Goal: Check status: Check status

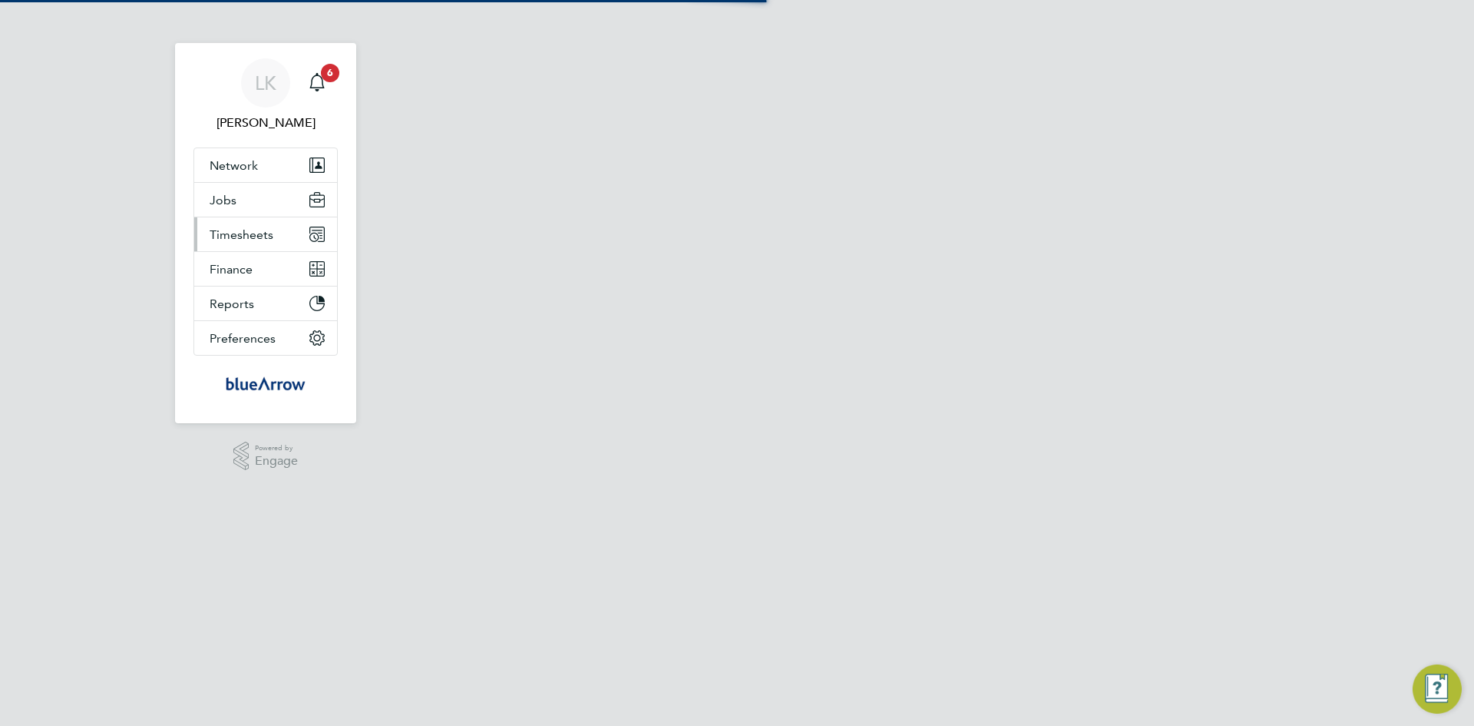
select select "60"
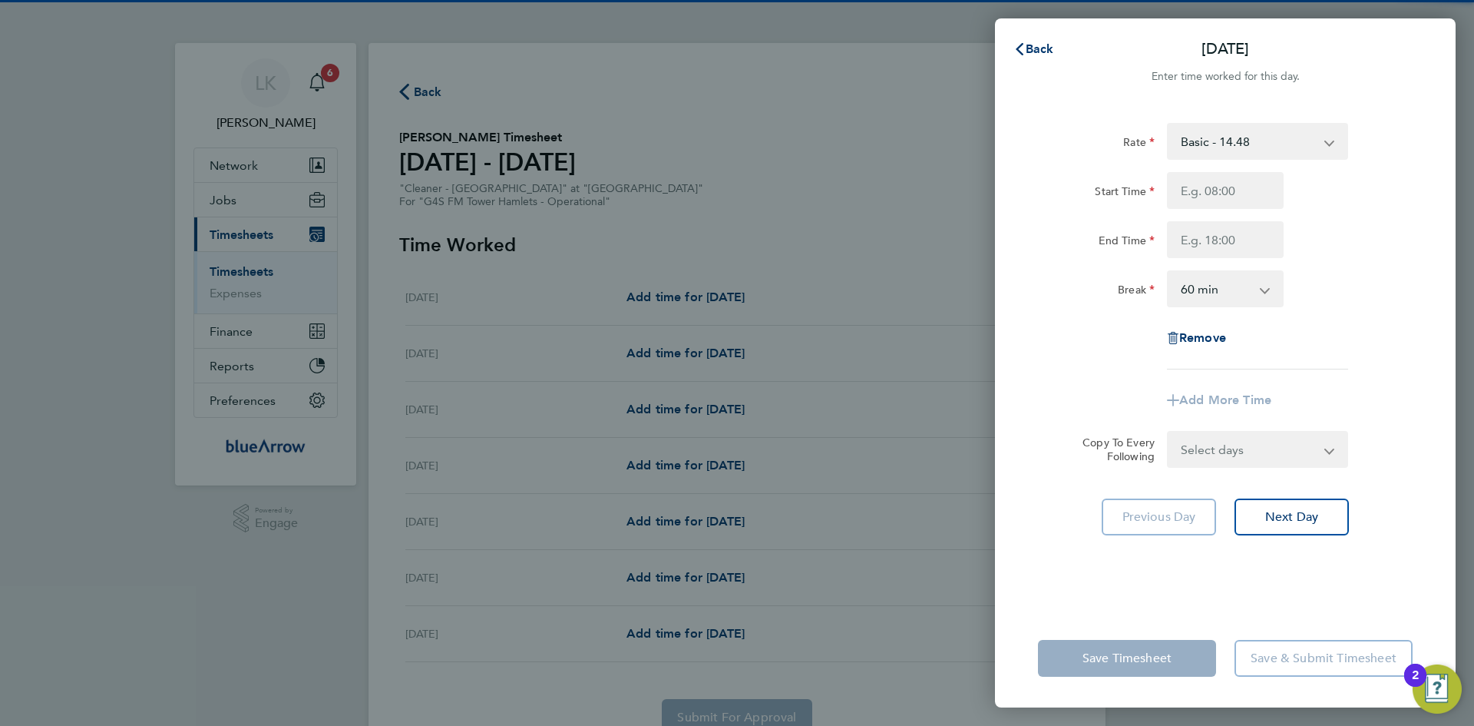
click at [316, 77] on div "Back [DATE] Enter time worked for this day. Rate Basic - 14.48 x1.5 - 21.73 x2 …" at bounding box center [737, 363] width 1474 height 726
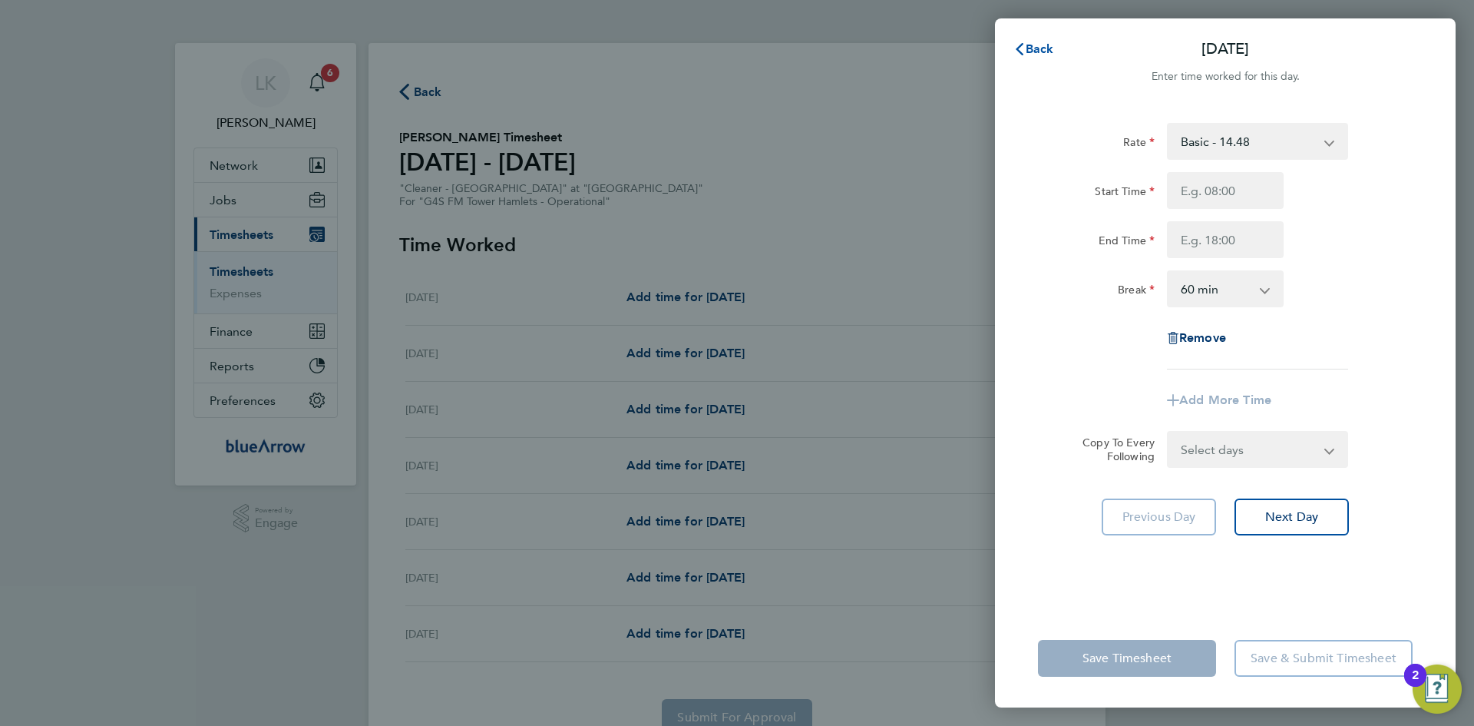
click at [1033, 45] on span "Back" at bounding box center [1040, 48] width 28 height 15
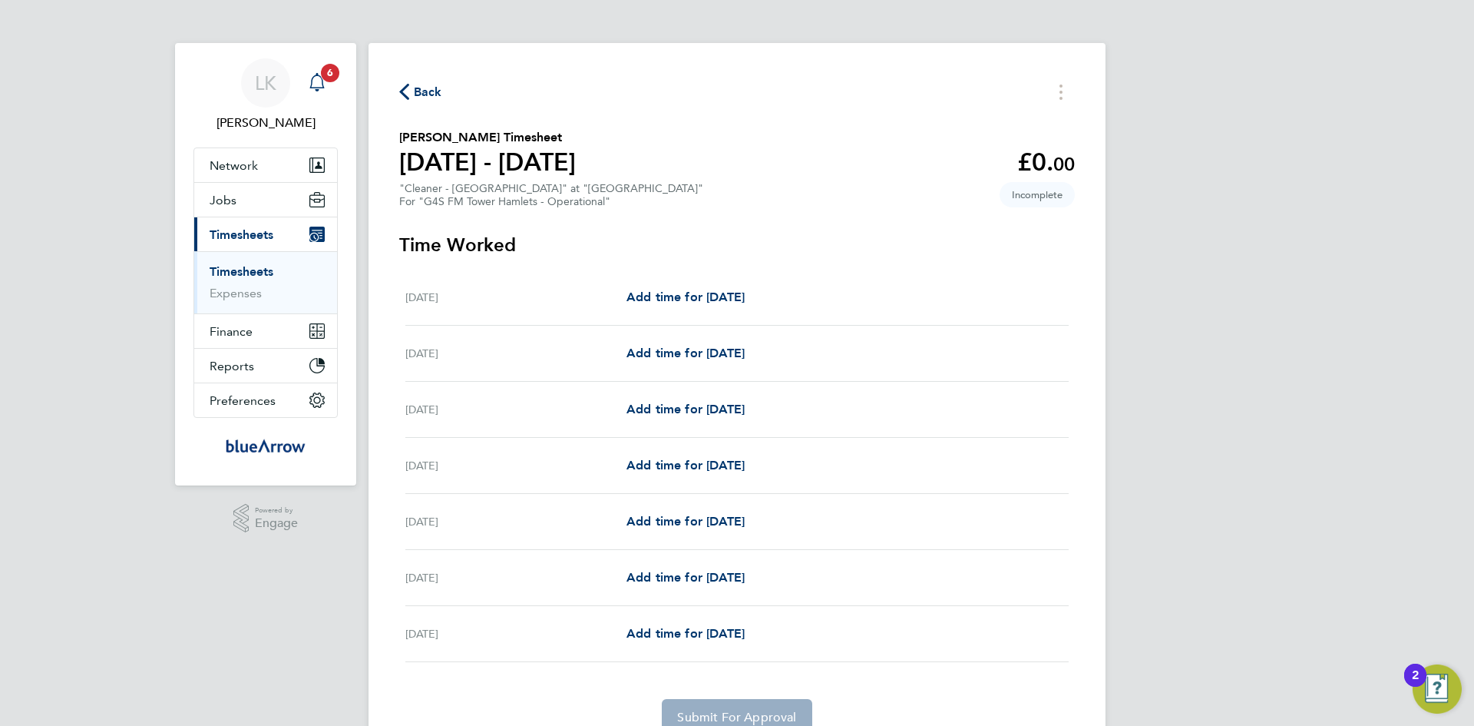
click at [319, 81] on icon "Main navigation" at bounding box center [317, 82] width 18 height 18
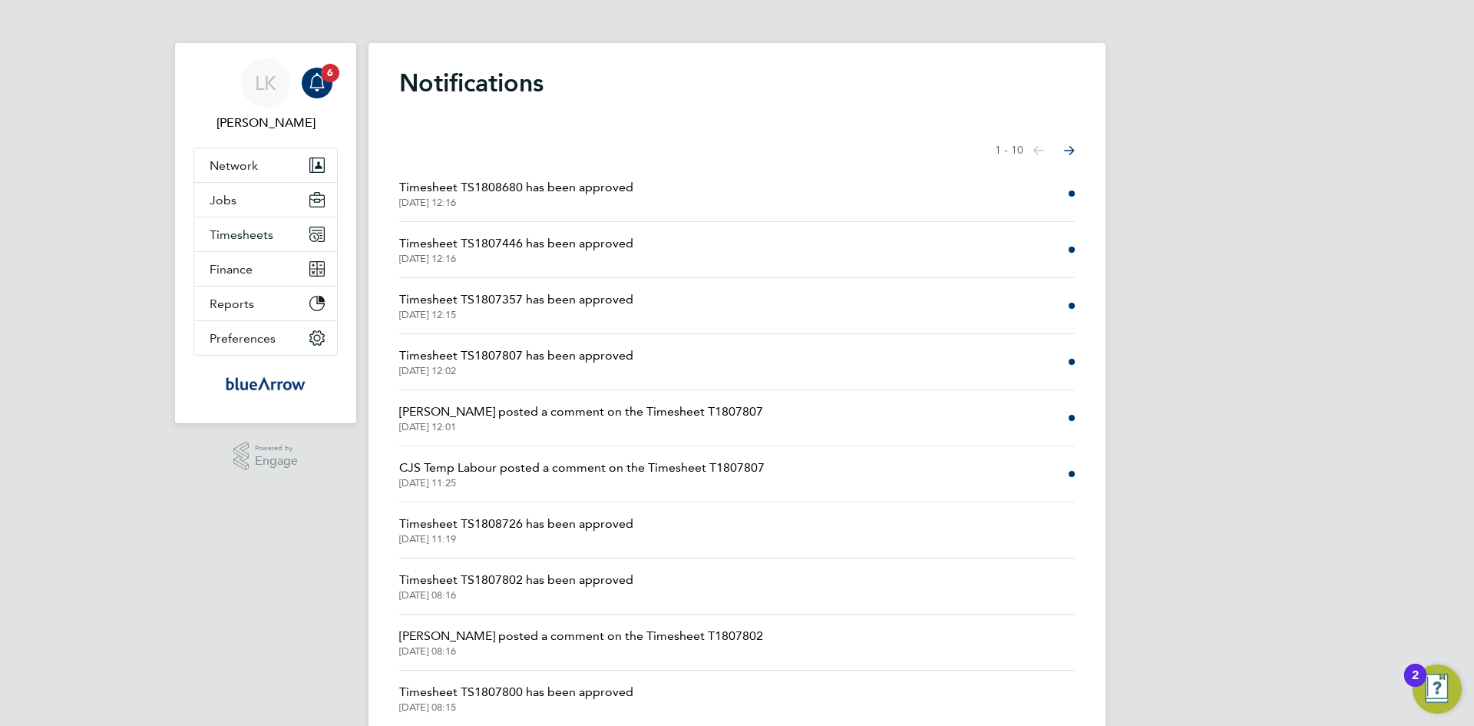
click at [454, 184] on span "Timesheet TS1808680 has been approved" at bounding box center [516, 187] width 234 height 18
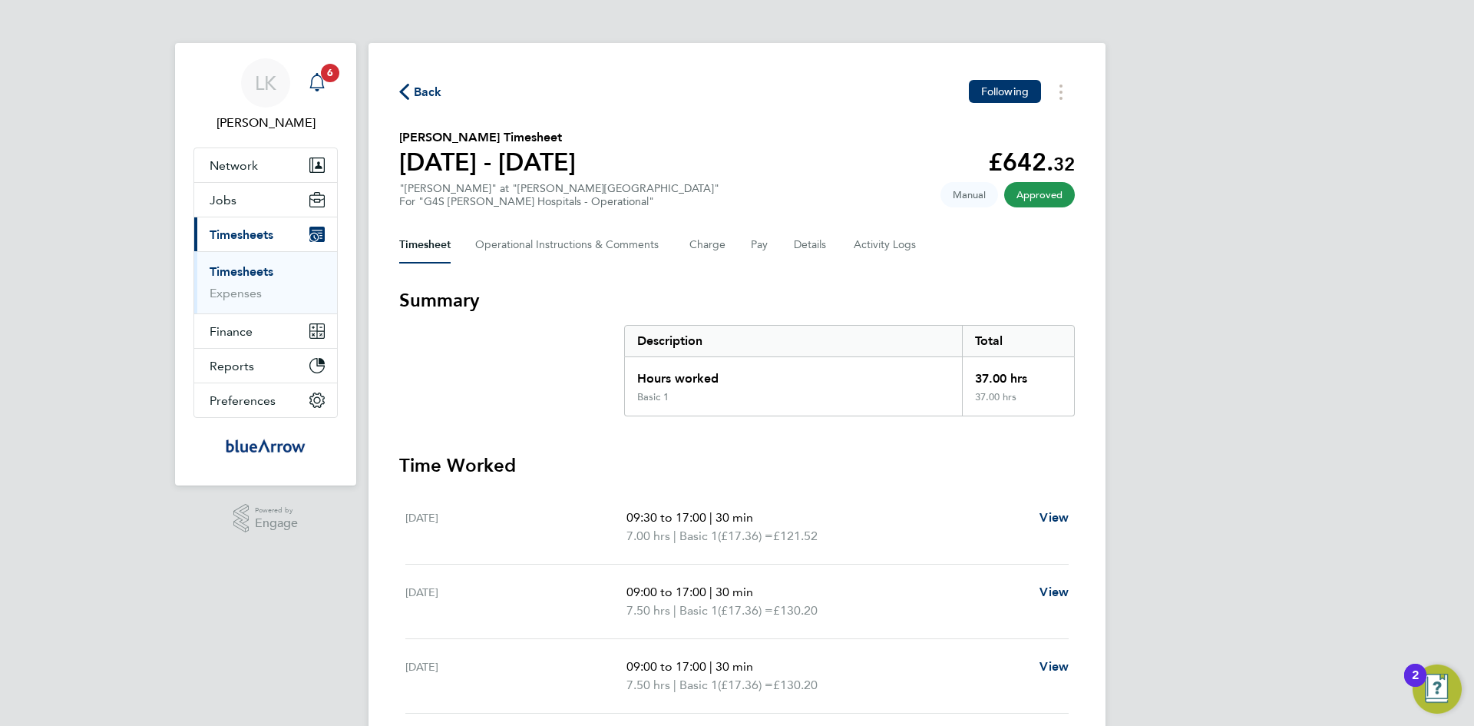
click at [313, 78] on icon "Main navigation" at bounding box center [317, 82] width 18 height 18
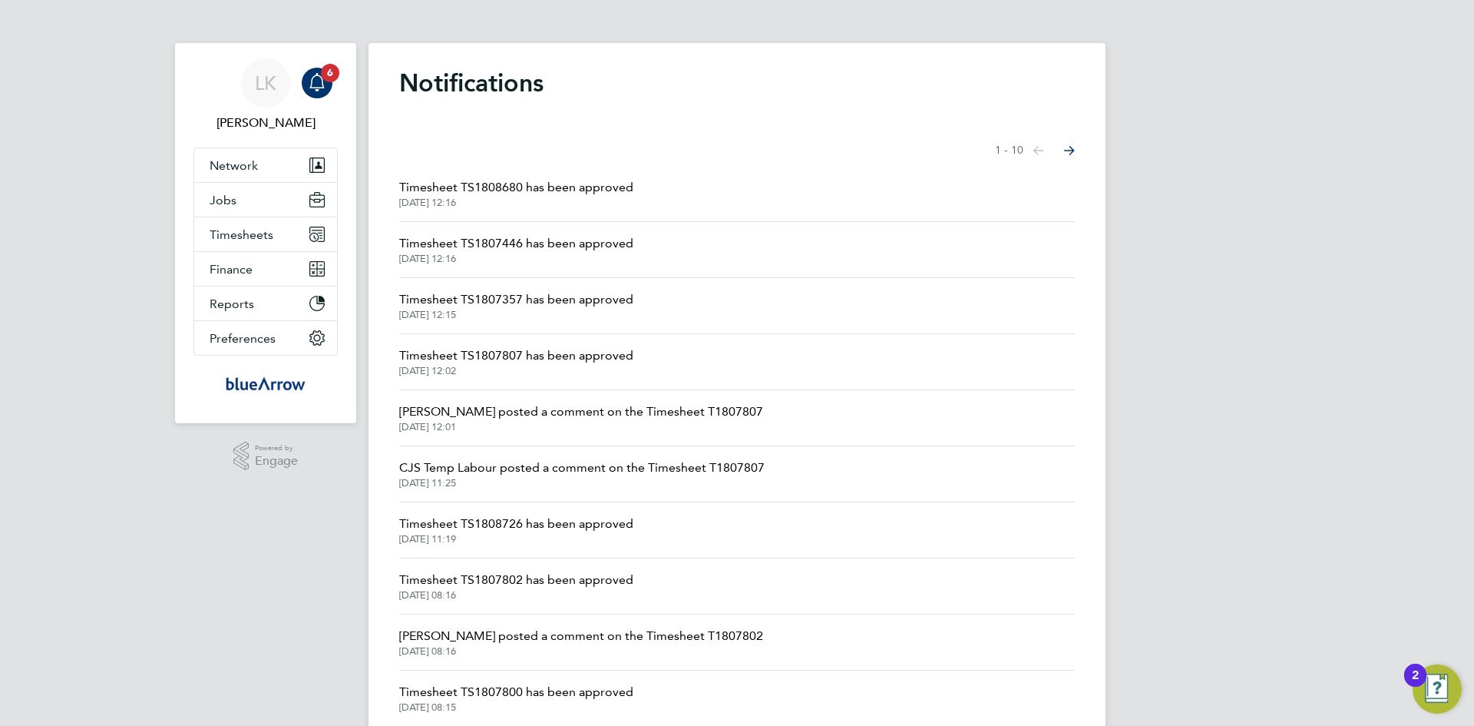
click at [521, 241] on span "Timesheet TS1807446 has been approved" at bounding box center [516, 243] width 234 height 18
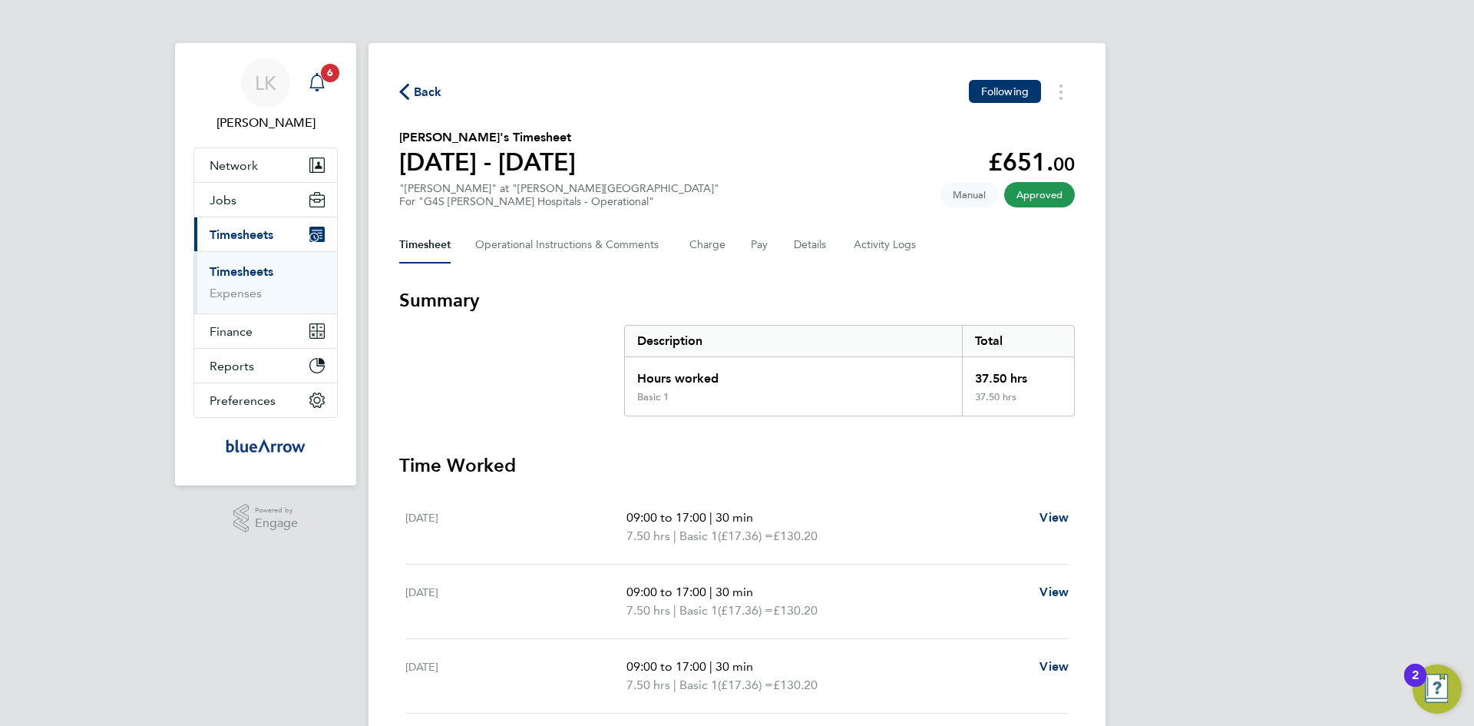
click at [314, 79] on icon "Main navigation" at bounding box center [317, 82] width 18 height 18
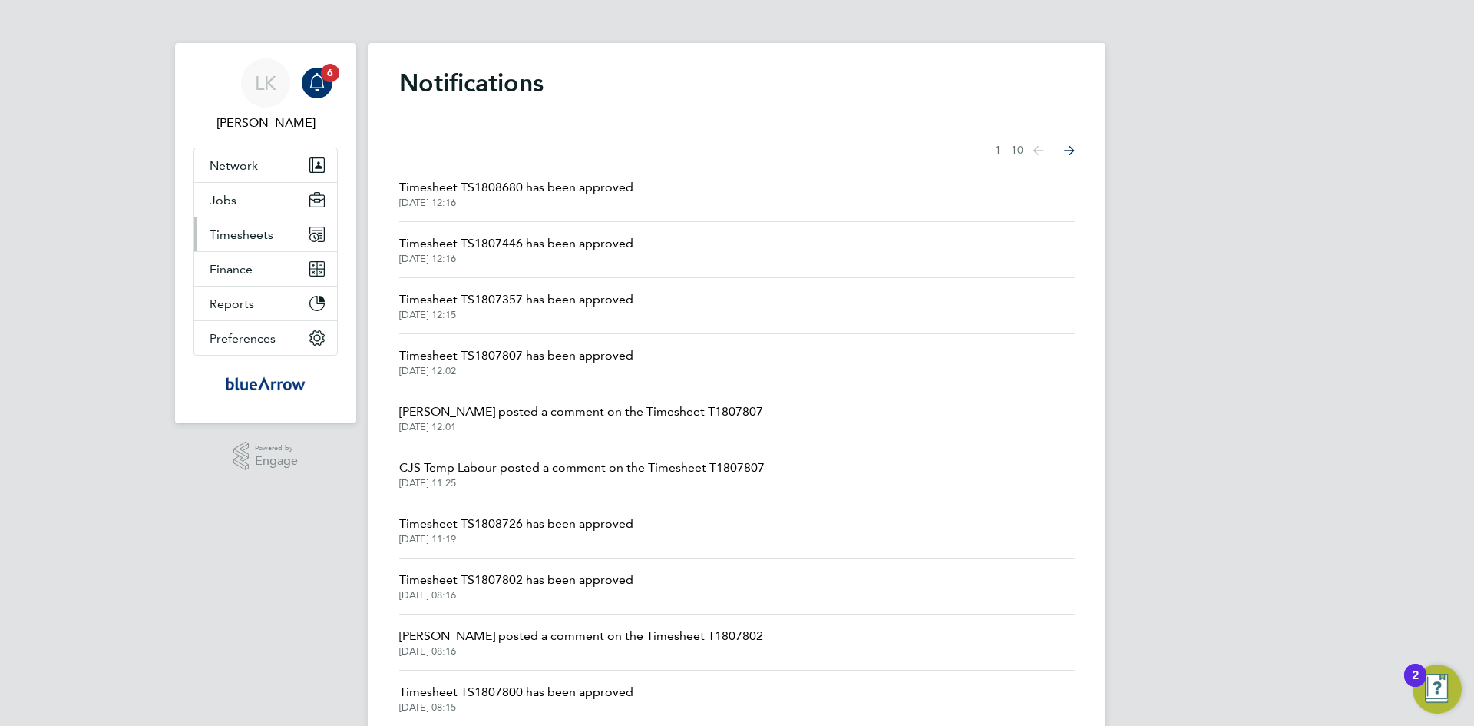
click at [254, 238] on span "Timesheets" at bounding box center [242, 234] width 64 height 15
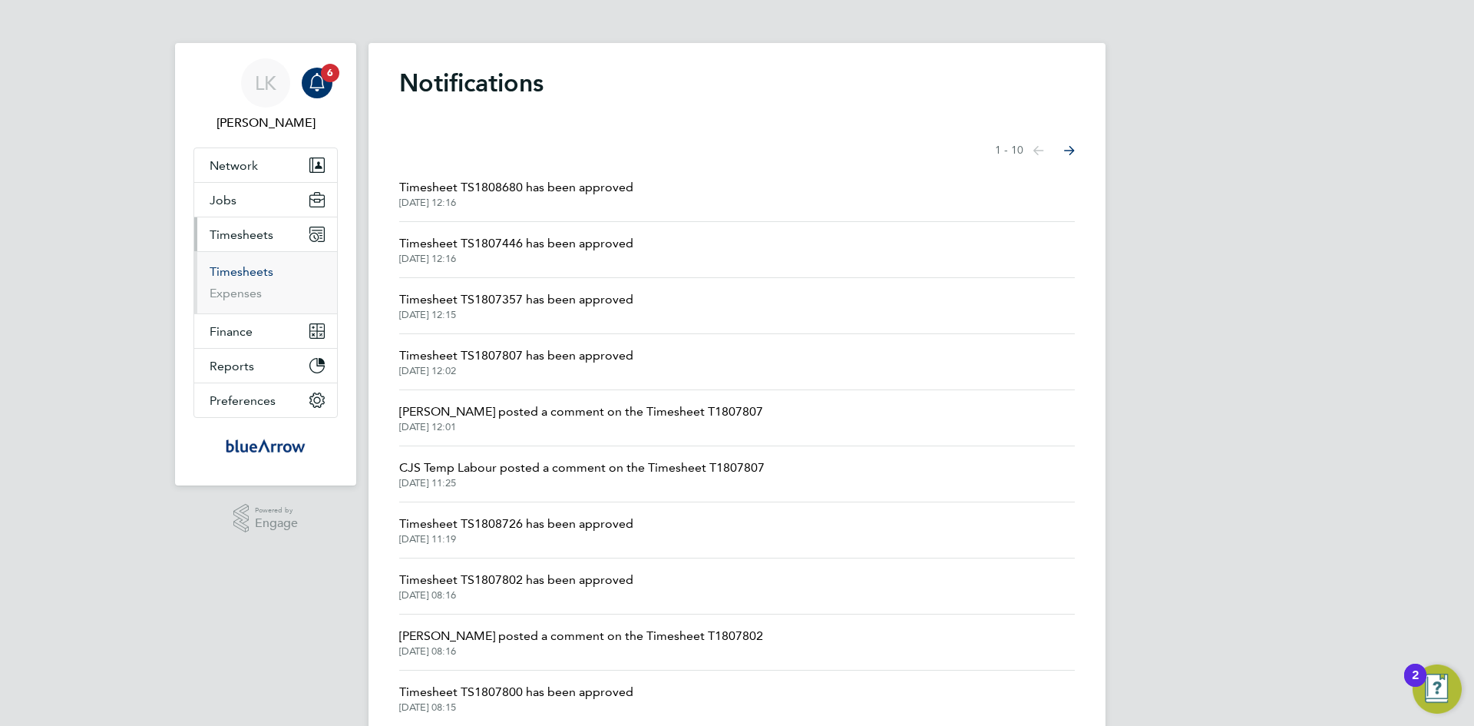
click at [247, 275] on link "Timesheets" at bounding box center [242, 271] width 64 height 15
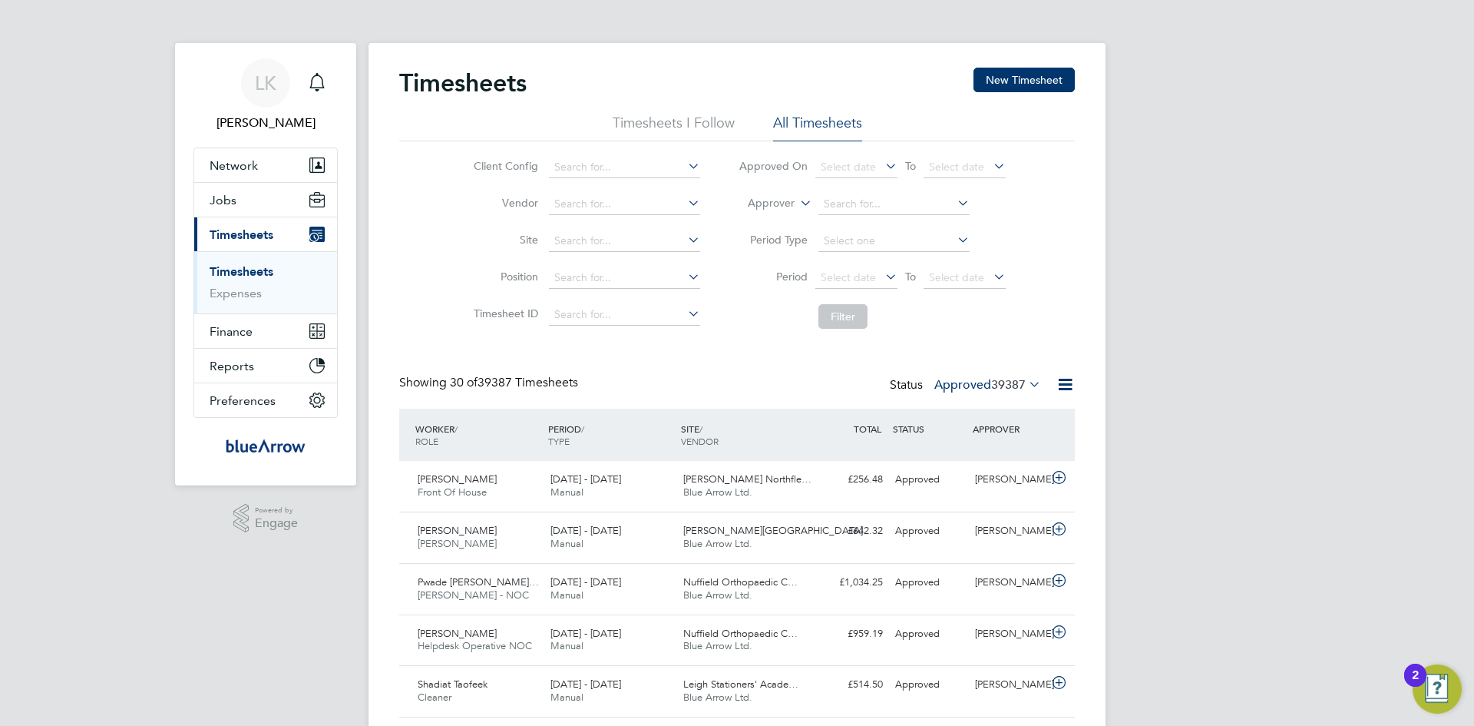
click at [1026, 385] on icon at bounding box center [1026, 383] width 0 height 21
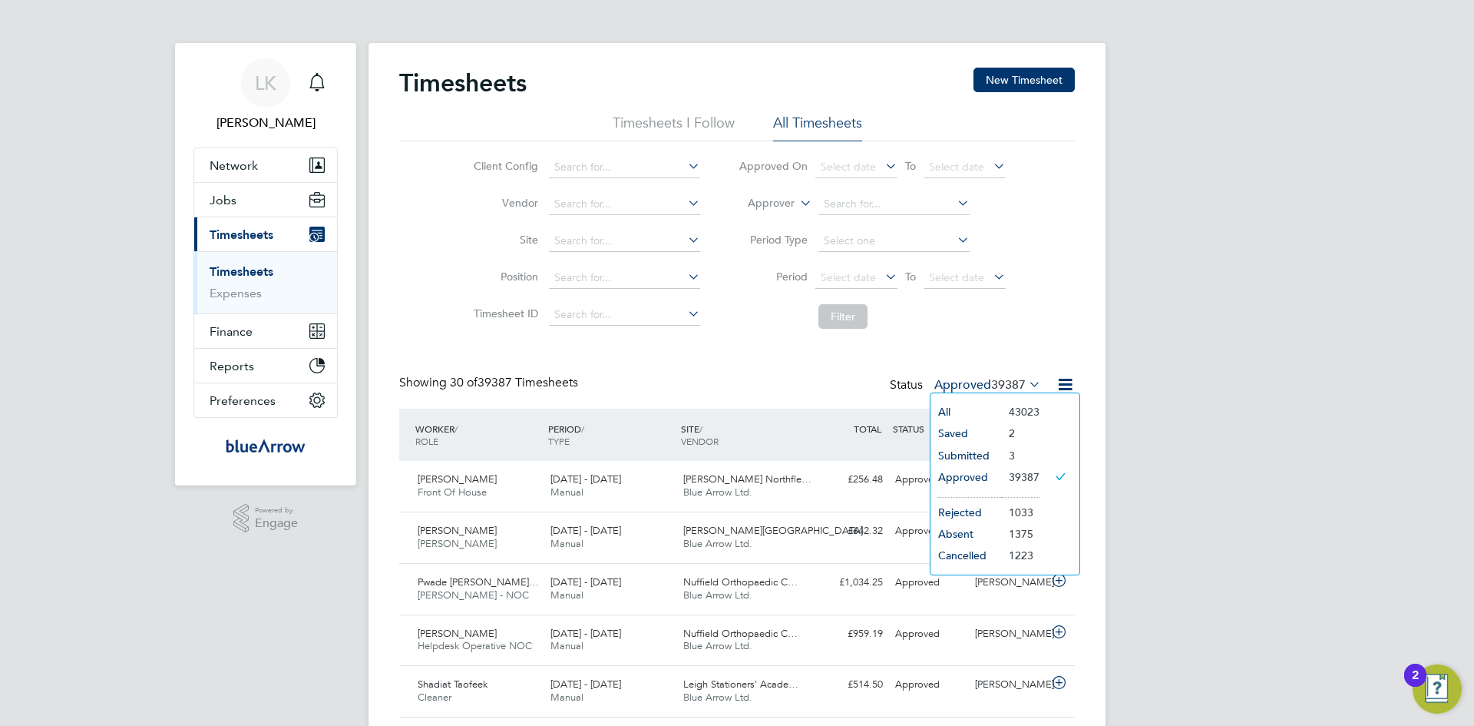
click at [957, 450] on li "Submitted" at bounding box center [966, 455] width 71 height 21
